Goal: Use online tool/utility: Utilize a website feature to perform a specific function

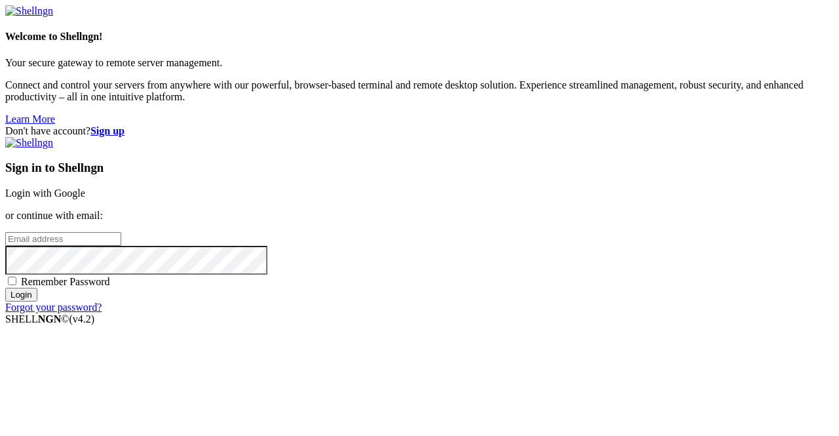
click at [85, 188] on link "Login with Google" at bounding box center [45, 193] width 80 height 11
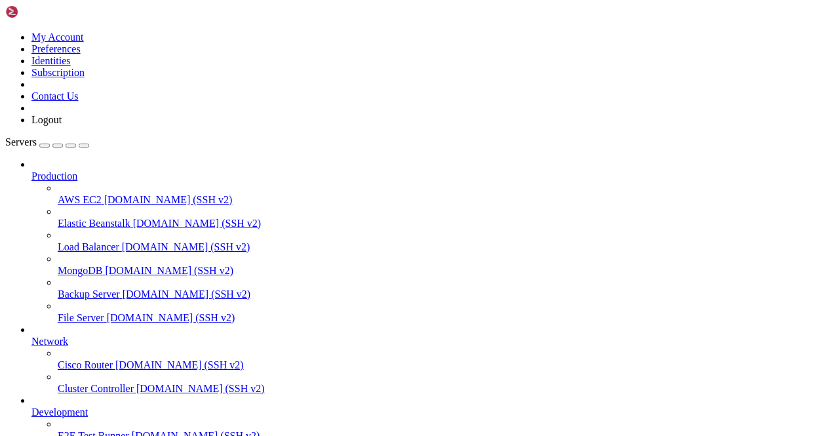
scroll to position [0, 0]
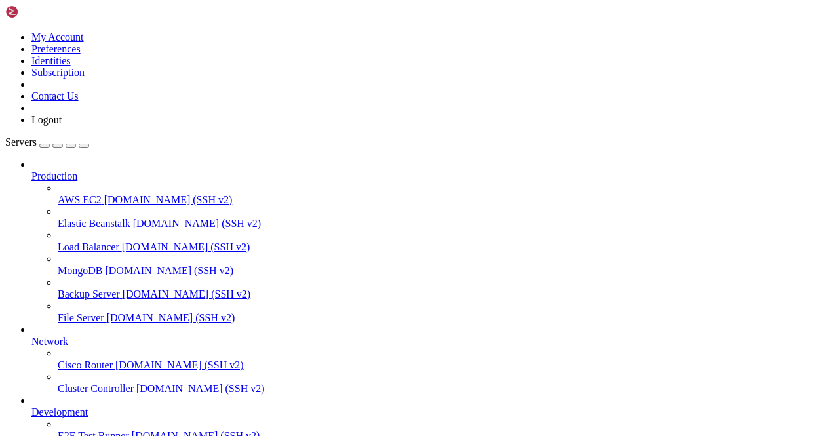
scroll to position [1298, 0]
